Goal: Information Seeking & Learning: Understand process/instructions

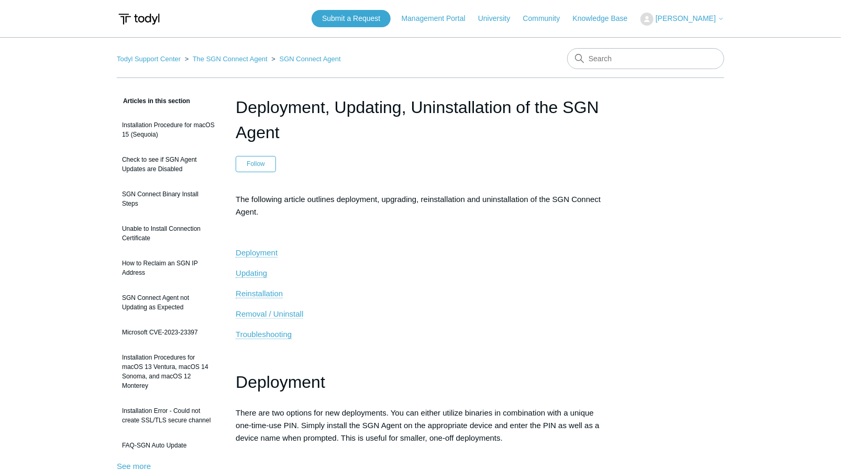
click at [295, 313] on span "Removal / Uninstall" at bounding box center [270, 313] width 68 height 9
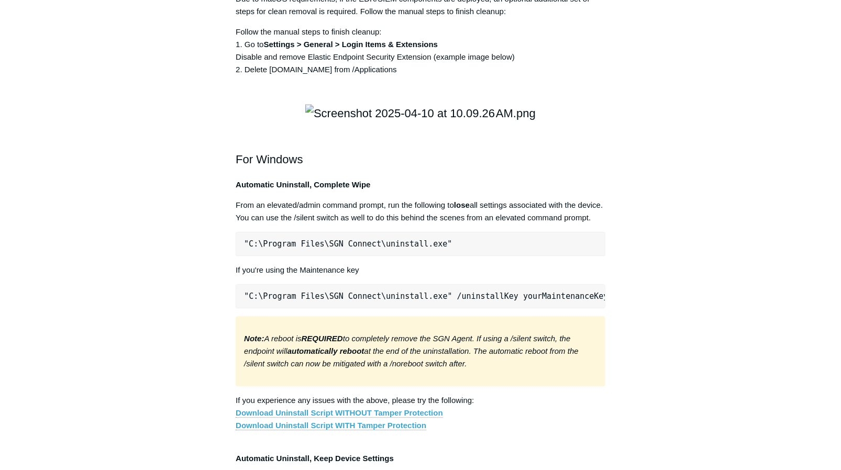
scroll to position [0, 176]
drag, startPoint x: 245, startPoint y: 121, endPoint x: 662, endPoint y: 123, distance: 417.3
copy pre "sudo curl -s [URL][DOMAIN_NAME][DOMAIN_NAME] | sudo env UNINSTALL_KEY="KeyGoesH…"
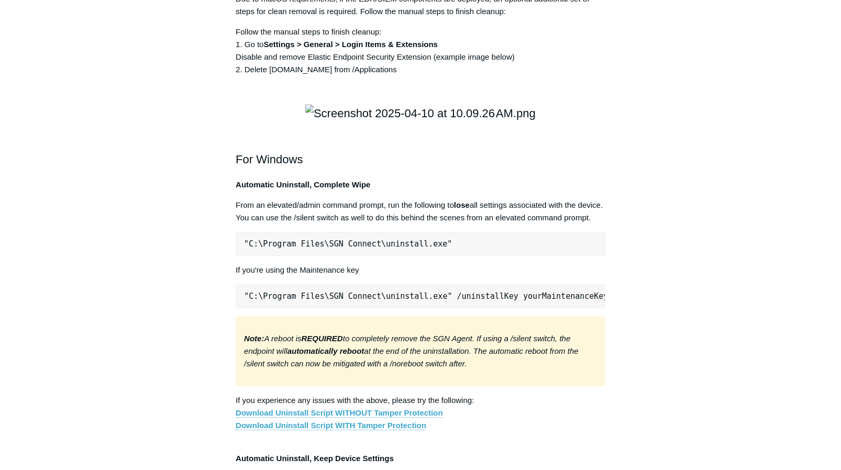
scroll to position [0, 25]
drag, startPoint x: 243, startPoint y: 62, endPoint x: 629, endPoint y: 70, distance: 385.4
copy pre "sudo curl -s [URL][DOMAIN_NAME][DOMAIN_NAME] | sudo bash -s -- -f"
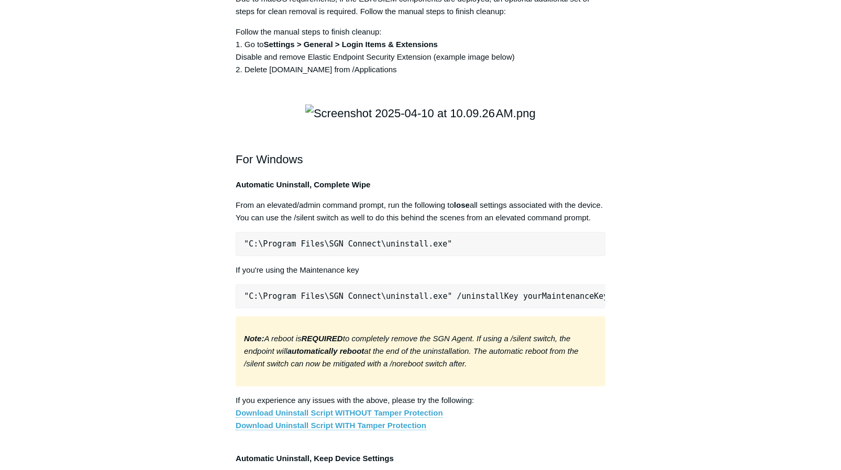
drag, startPoint x: 243, startPoint y: 122, endPoint x: 638, endPoint y: 130, distance: 394.3
copy pre "sudo curl -s [URL][DOMAIN_NAME][DOMAIN_NAME] | sudo env UNINSTALL_KEY="KeyGoesH…"
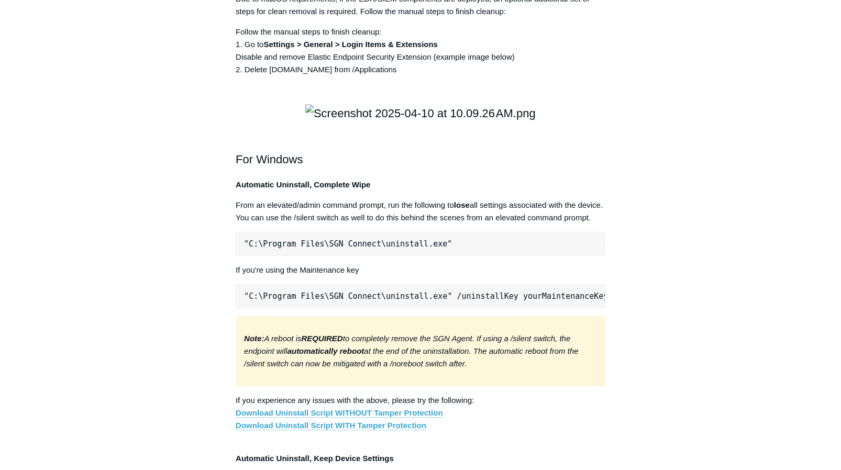
copy pre "sudo"
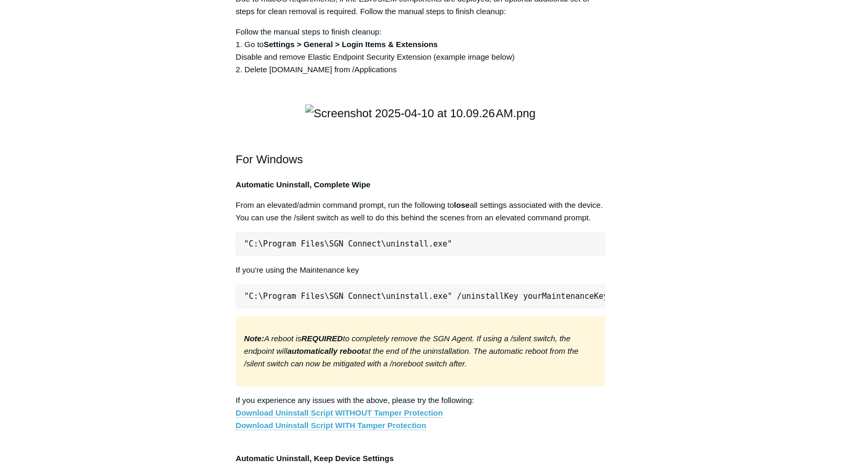
scroll to position [0, 25]
drag, startPoint x: 244, startPoint y: 63, endPoint x: 657, endPoint y: 69, distance: 413.1
copy pre "sudo curl -s [URL][DOMAIN_NAME][DOMAIN_NAME] | sudo bash -s -- -f"
